Goal: Information Seeking & Learning: Learn about a topic

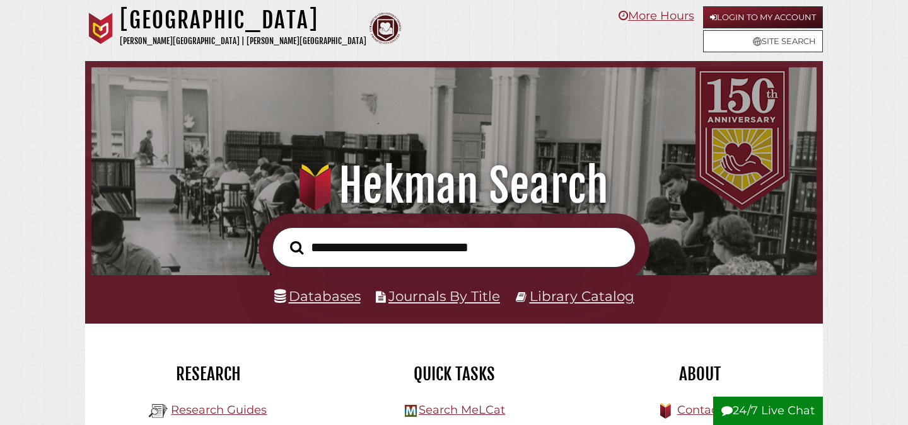
scroll to position [239, 718]
click at [379, 250] on input "text" at bounding box center [453, 248] width 363 height 41
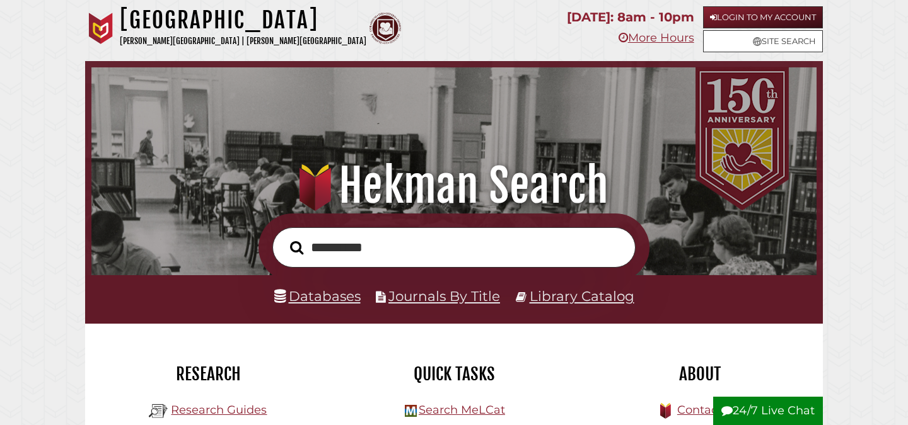
type input "**********"
click at [284, 238] on button "Search" at bounding box center [297, 248] width 26 height 21
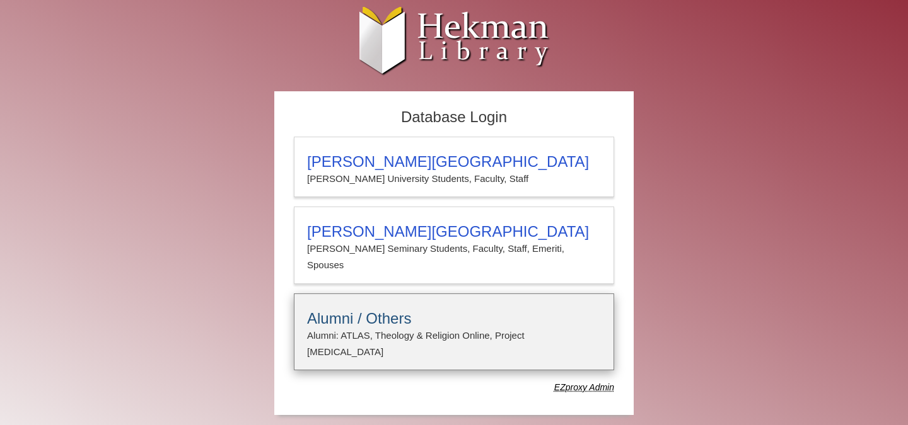
click at [442, 326] on details "Alumni / Others Alumni: ATLAS, Theology & Religion Online, Project Muse E-mail …" at bounding box center [454, 333] width 320 height 78
click at [376, 310] on h3 "Alumni / Others" at bounding box center [454, 319] width 294 height 18
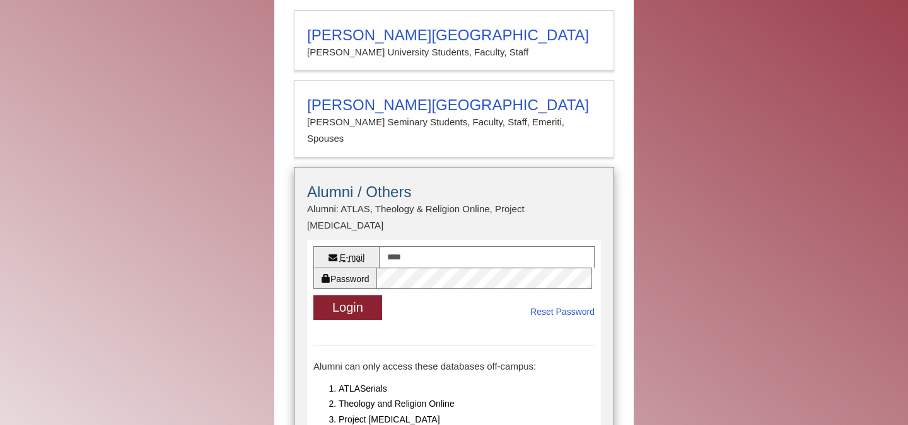
scroll to position [204, 0]
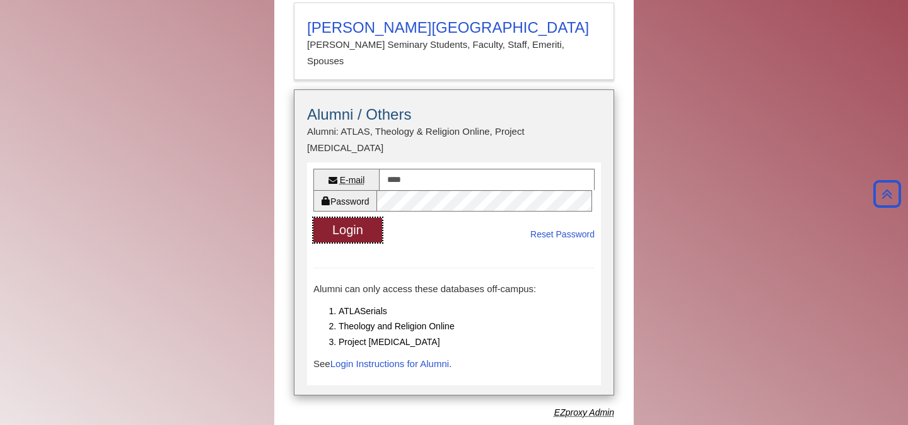
click at [362, 218] on button "Login" at bounding box center [347, 230] width 69 height 25
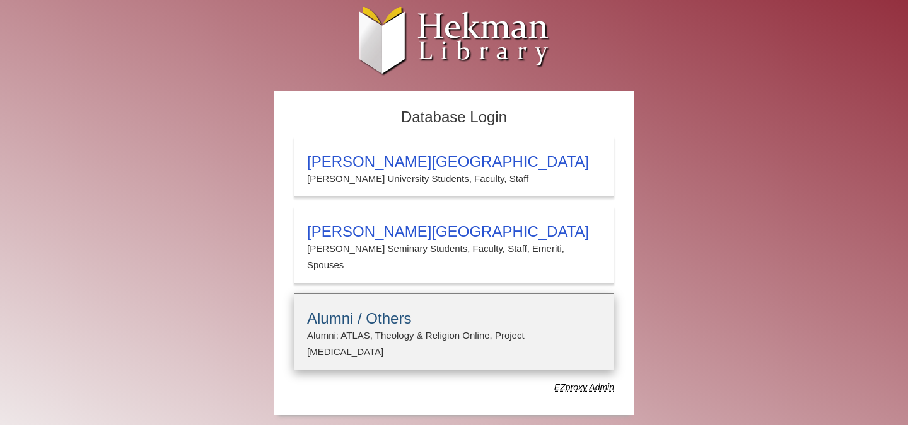
click at [398, 328] on p "Alumni: ATLAS, Theology & Religion Online, Project [MEDICAL_DATA]" at bounding box center [454, 344] width 294 height 33
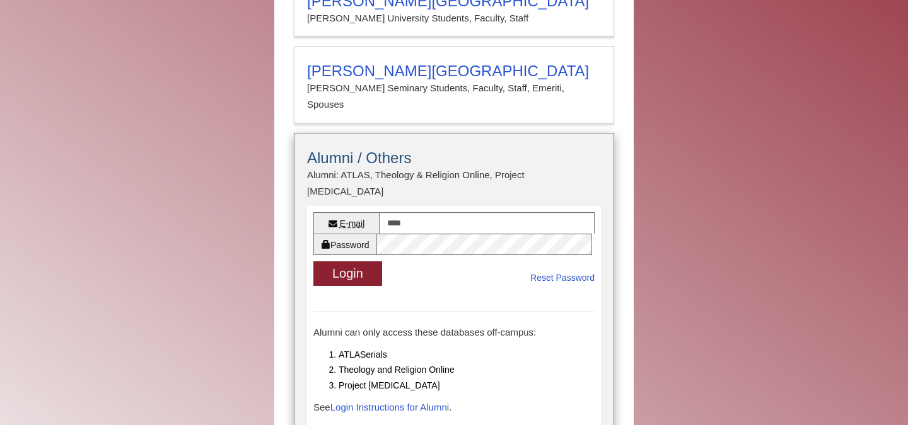
scroll to position [204, 0]
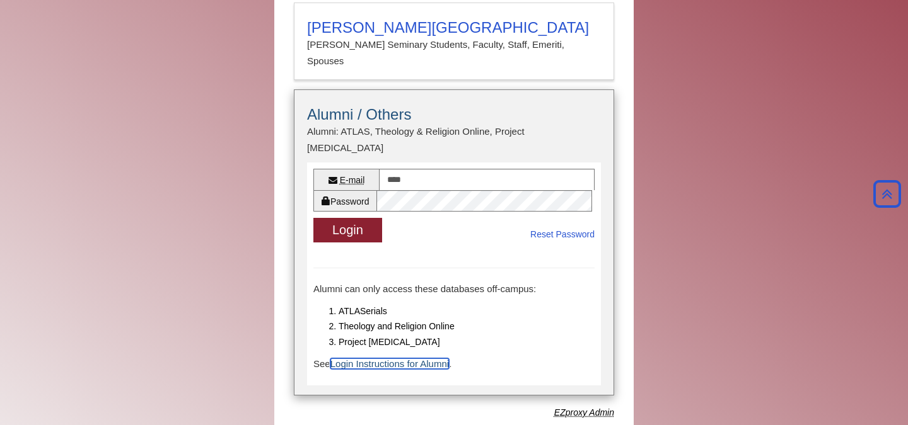
click at [398, 359] on link "Login Instructions for Alumni" at bounding box center [389, 364] width 118 height 11
